Goal: Transaction & Acquisition: Download file/media

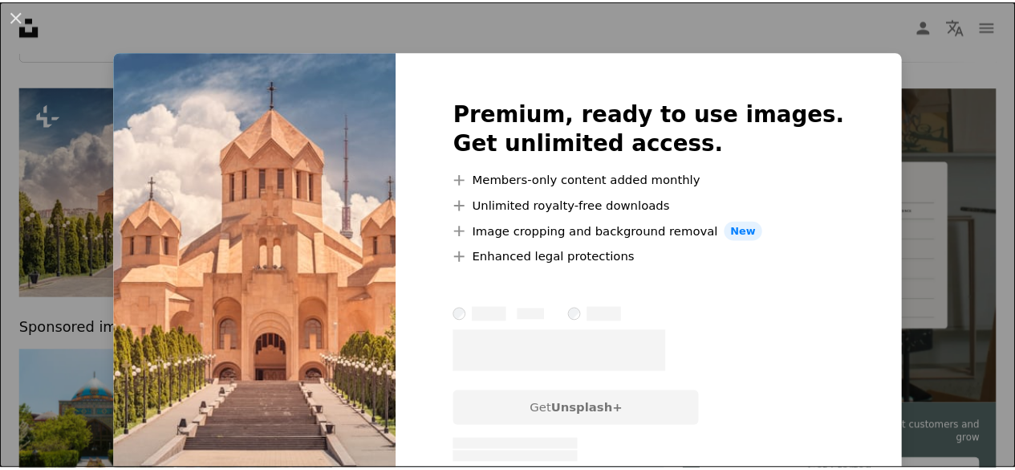
scroll to position [175, 0]
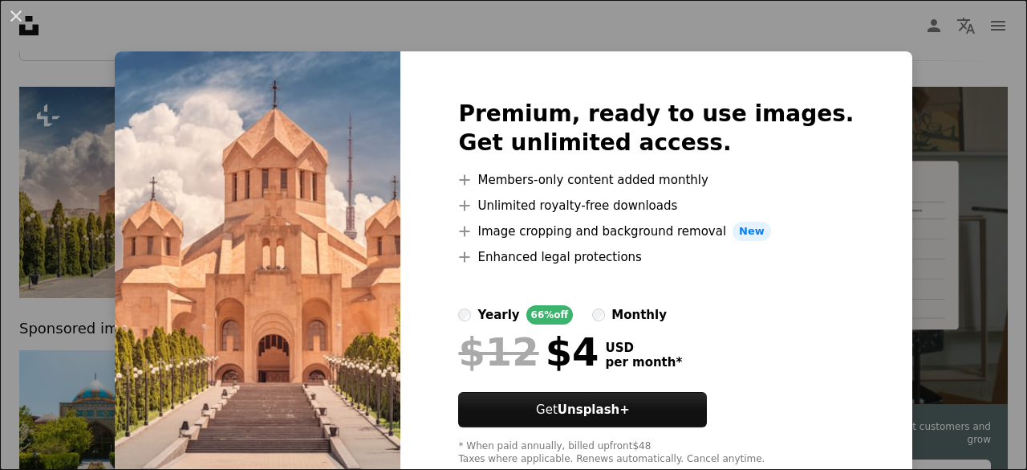
click at [658, 18] on div "An X shape Premium, ready to use images. Get unlimited access. A plus sign Memb…" at bounding box center [513, 235] width 1027 height 470
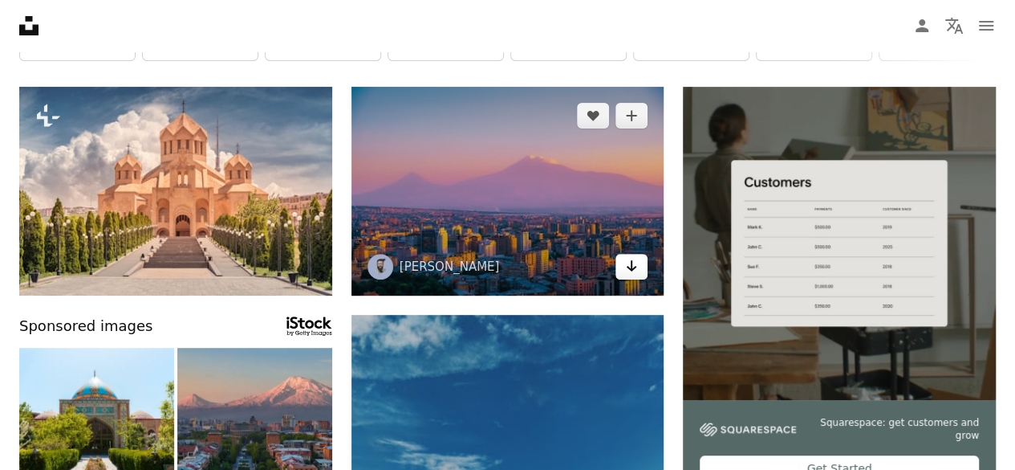
click at [637, 266] on icon "Arrow pointing down" at bounding box center [631, 265] width 13 height 19
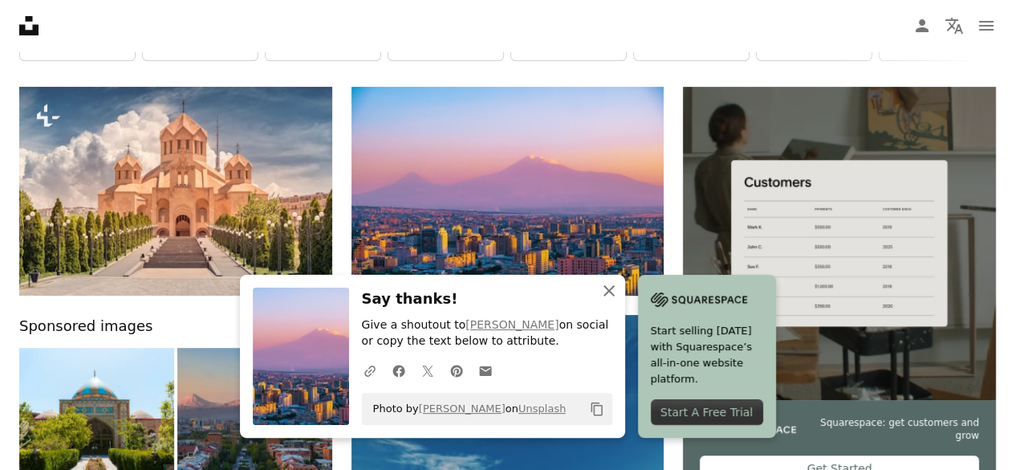
click at [612, 301] on button "An X shape Close" at bounding box center [609, 291] width 32 height 32
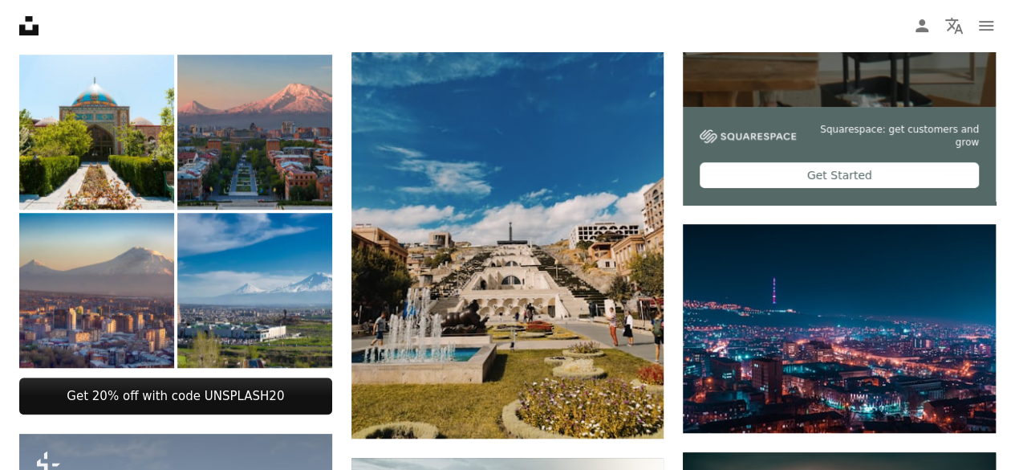
scroll to position [470, 0]
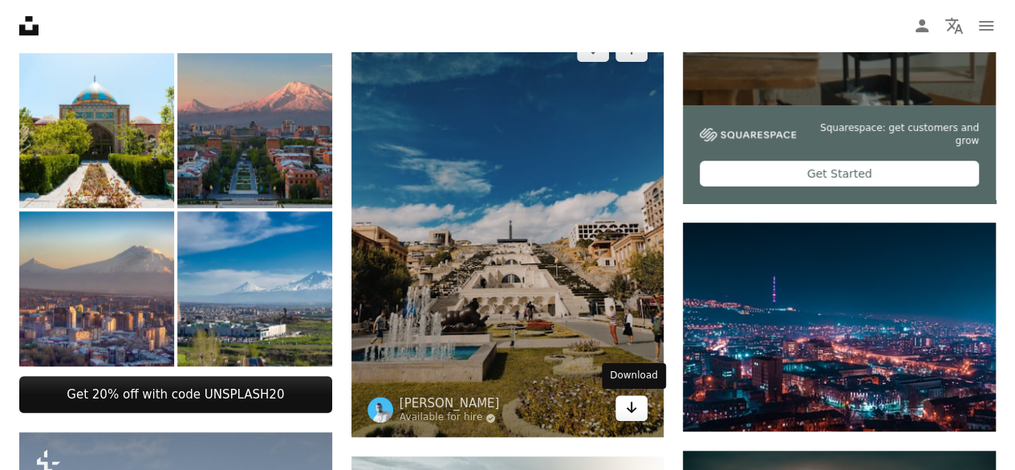
click at [629, 406] on icon "Arrow pointing down" at bounding box center [631, 406] width 13 height 19
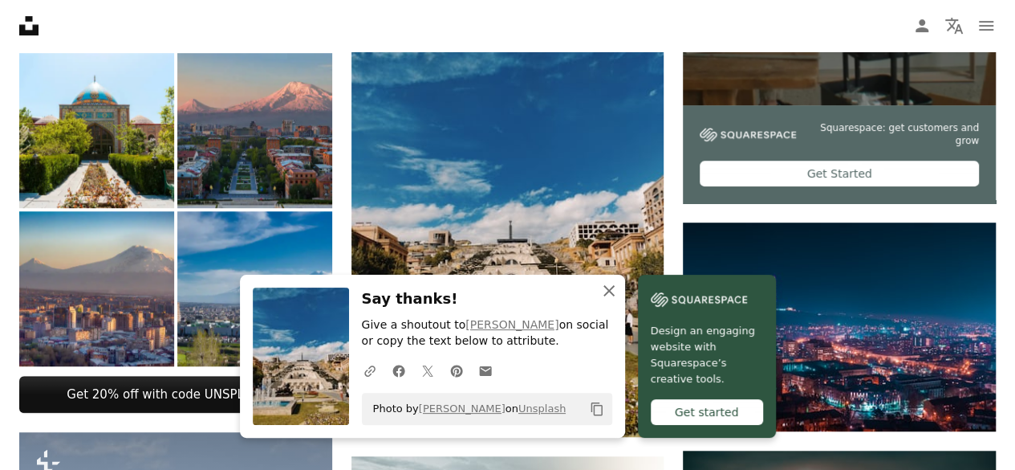
click at [613, 293] on icon "An X shape" at bounding box center [609, 290] width 19 height 19
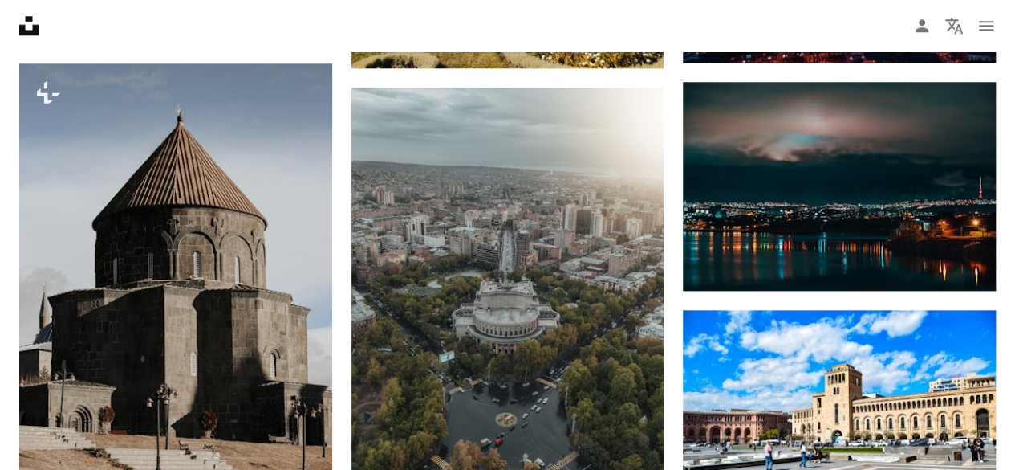
scroll to position [986, 0]
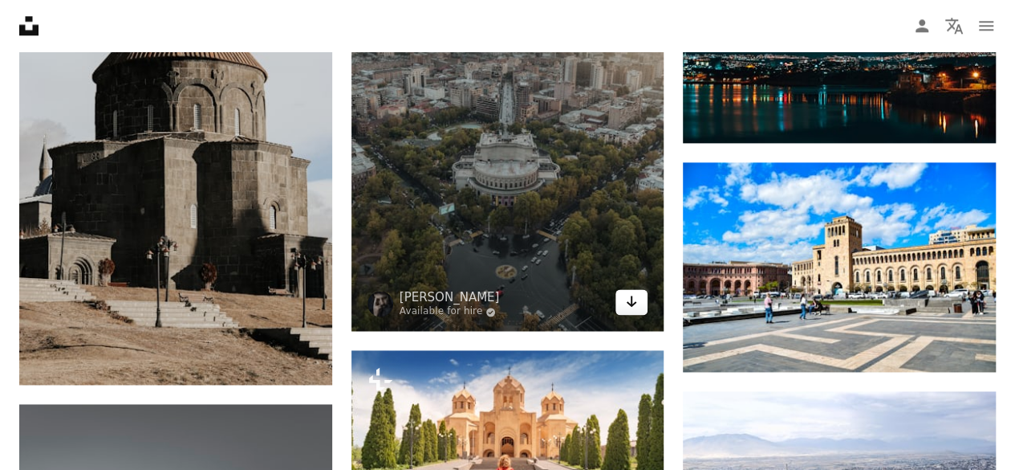
click at [629, 305] on icon "Arrow pointing down" at bounding box center [631, 300] width 13 height 19
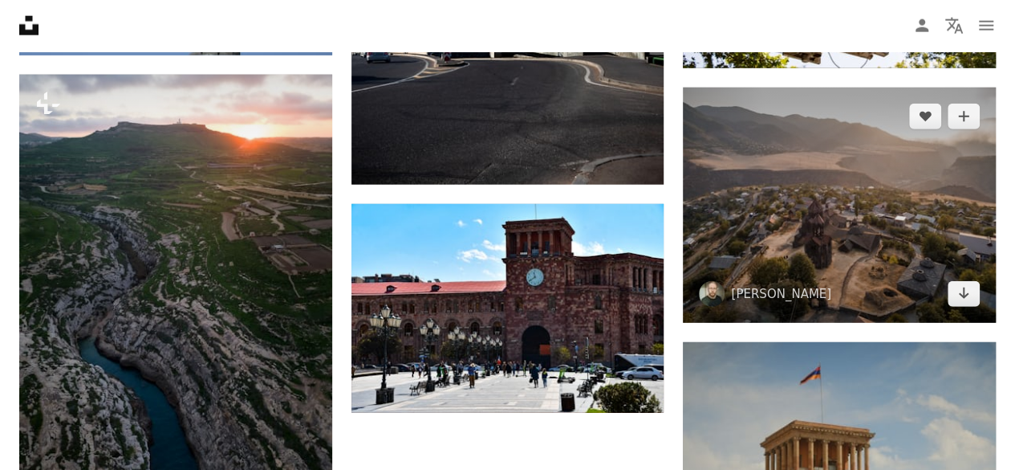
scroll to position [2009, 0]
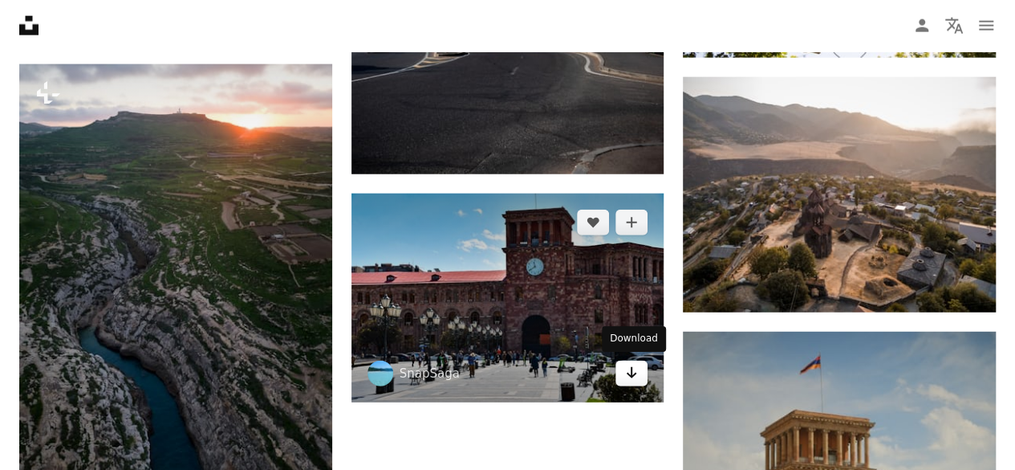
click at [630, 371] on icon "Arrow pointing down" at bounding box center [631, 372] width 13 height 19
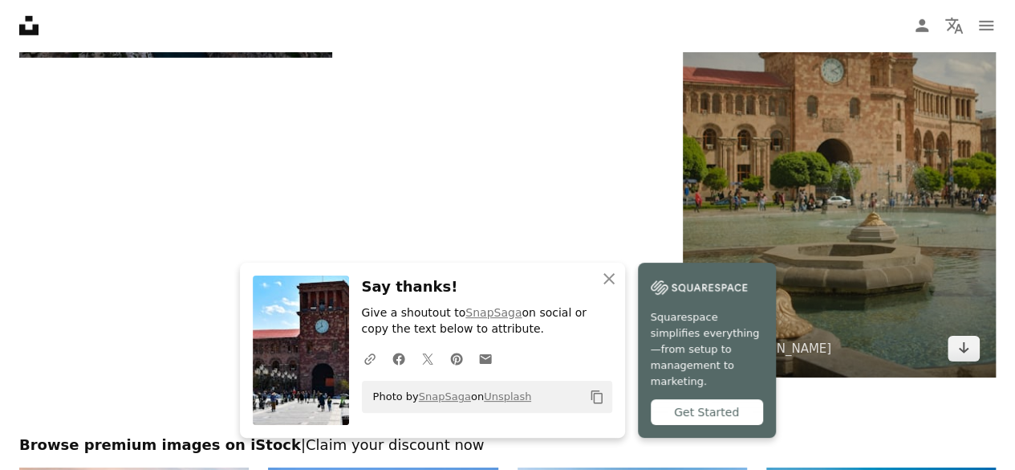
scroll to position [2434, 0]
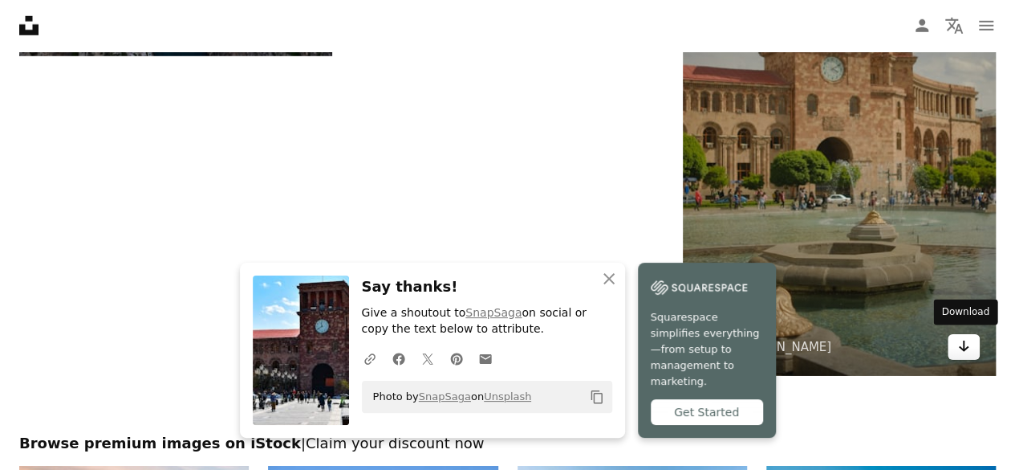
click at [965, 351] on icon "Arrow pointing down" at bounding box center [964, 345] width 13 height 19
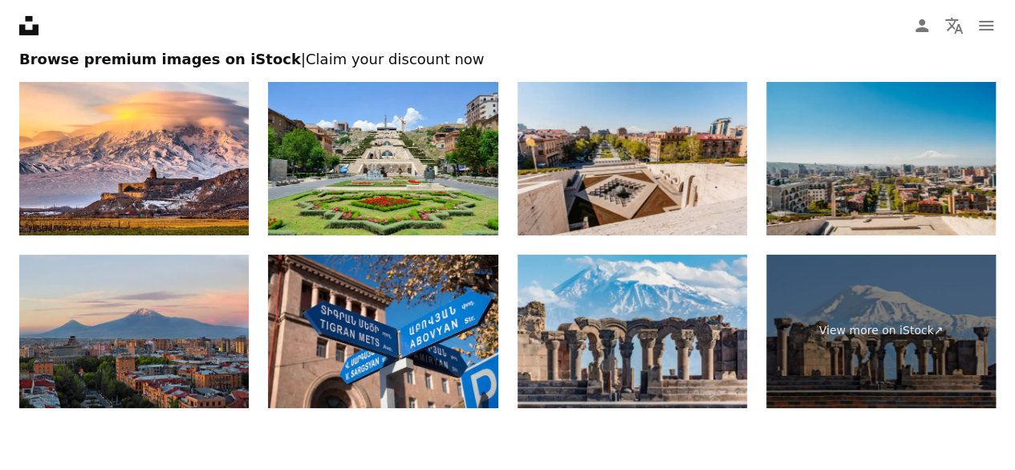
scroll to position [2819, 0]
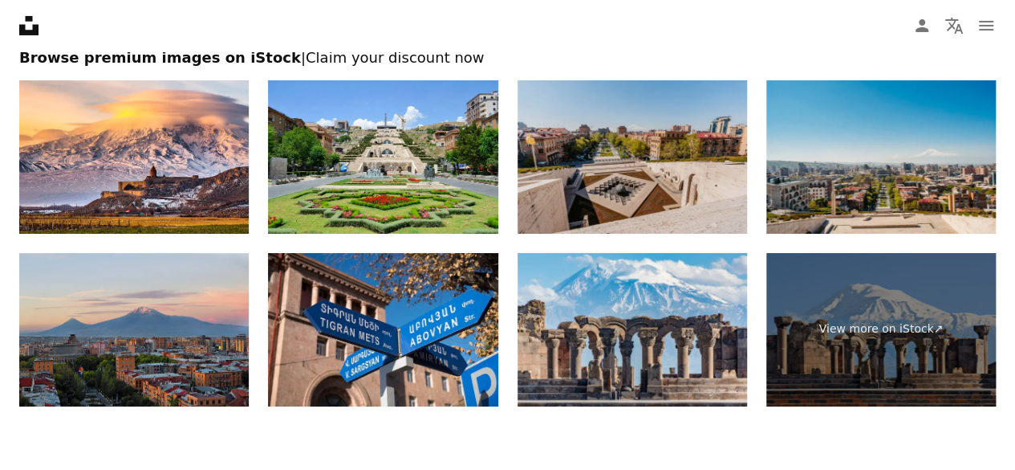
click at [596, 200] on img at bounding box center [633, 156] width 230 height 153
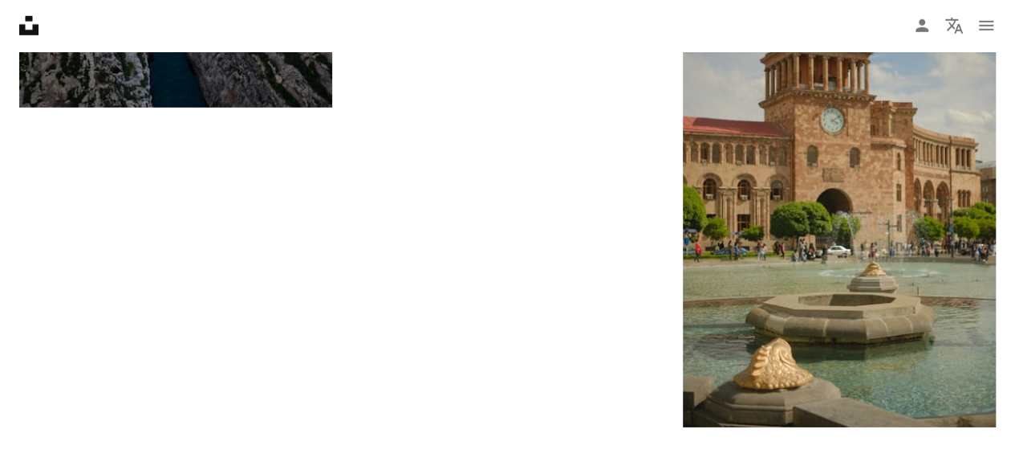
scroll to position [3053, 0]
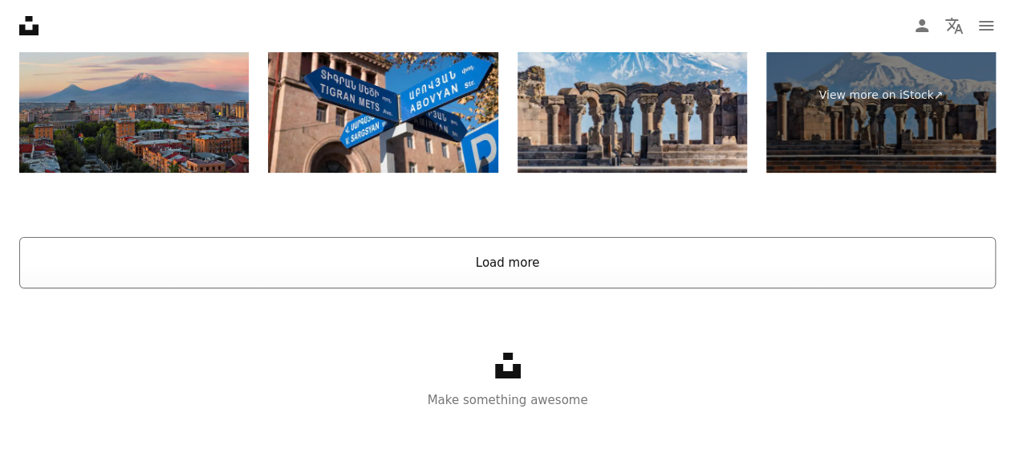
click at [584, 262] on button "Load more" at bounding box center [507, 262] width 977 height 51
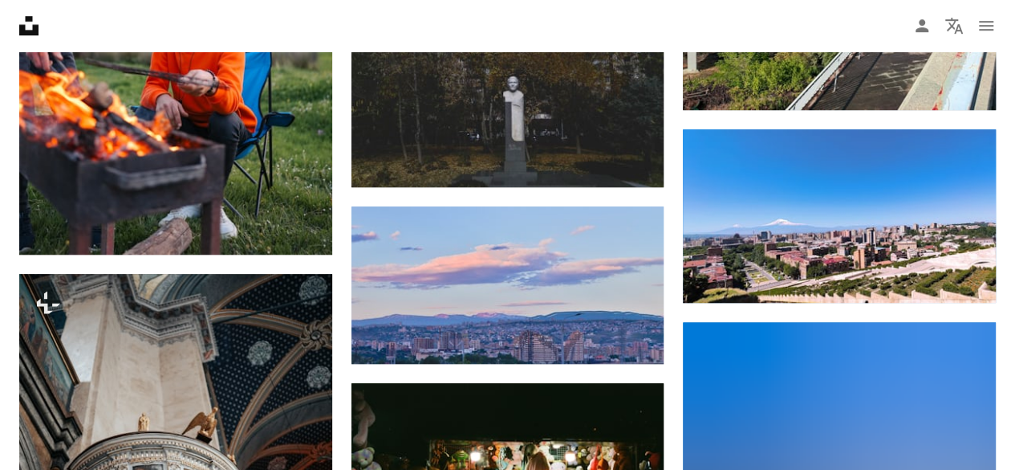
scroll to position [3592, 0]
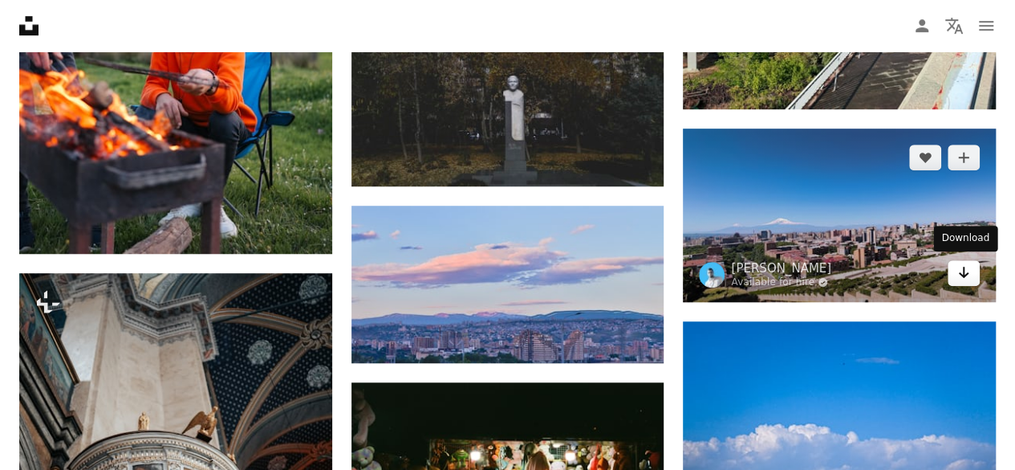
click at [960, 276] on icon "Arrow pointing down" at bounding box center [964, 271] width 13 height 19
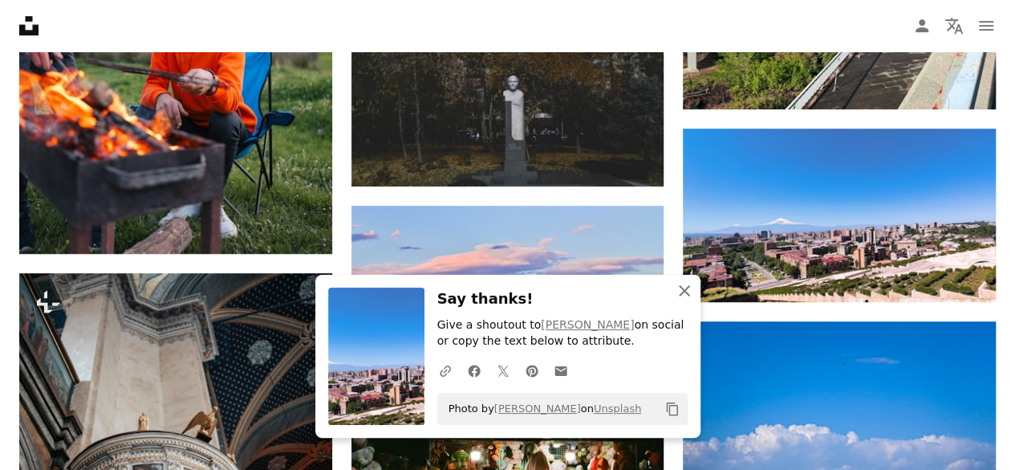
click at [684, 287] on icon "An X shape" at bounding box center [684, 290] width 19 height 19
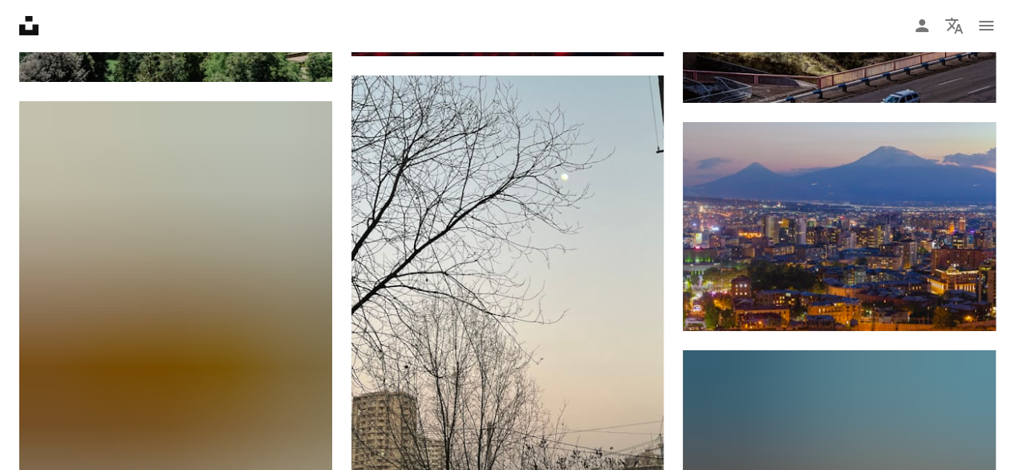
scroll to position [5938, 0]
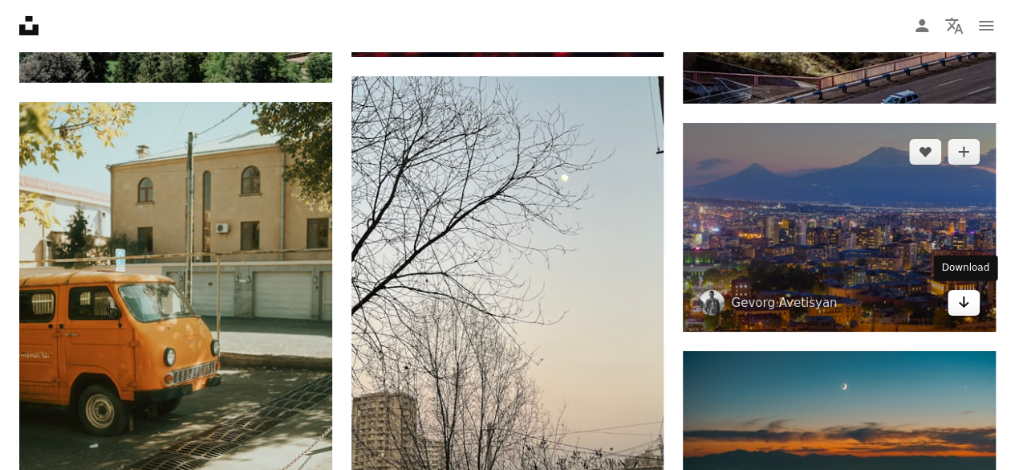
click at [958, 295] on icon "Arrow pointing down" at bounding box center [964, 301] width 13 height 19
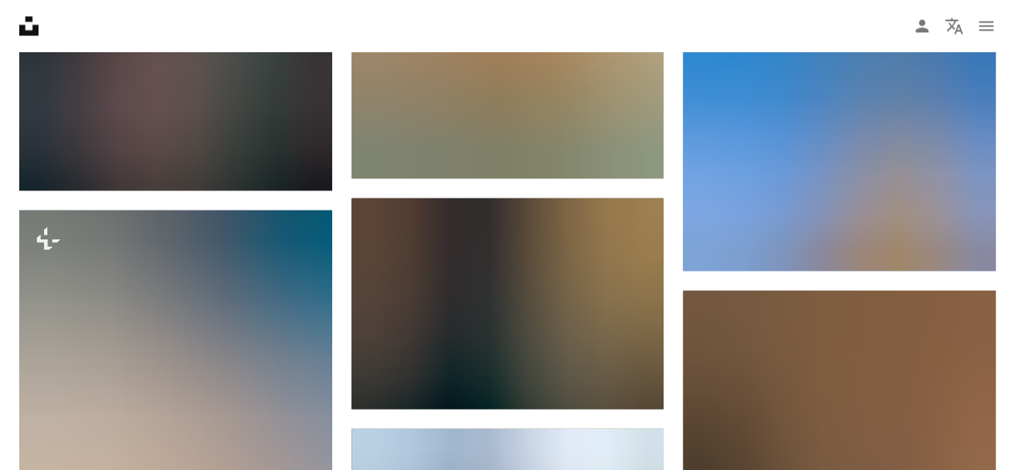
scroll to position [7458, 0]
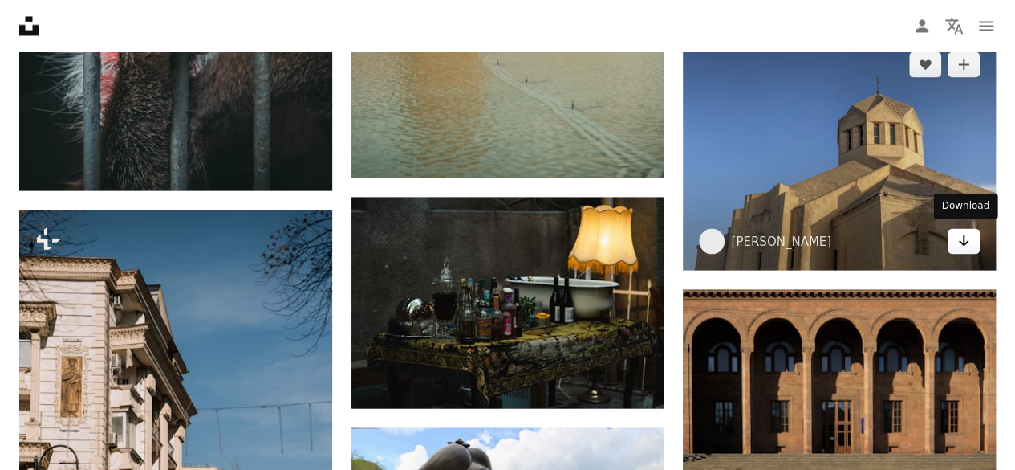
click at [966, 230] on icon "Arrow pointing down" at bounding box center [964, 239] width 13 height 19
